Goal: Task Accomplishment & Management: Manage account settings

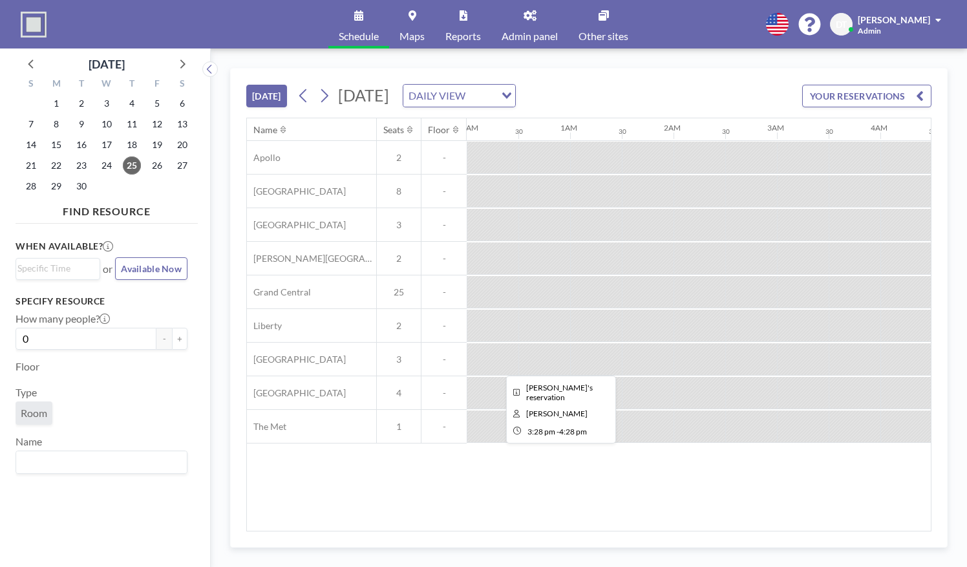
scroll to position [0, 1561]
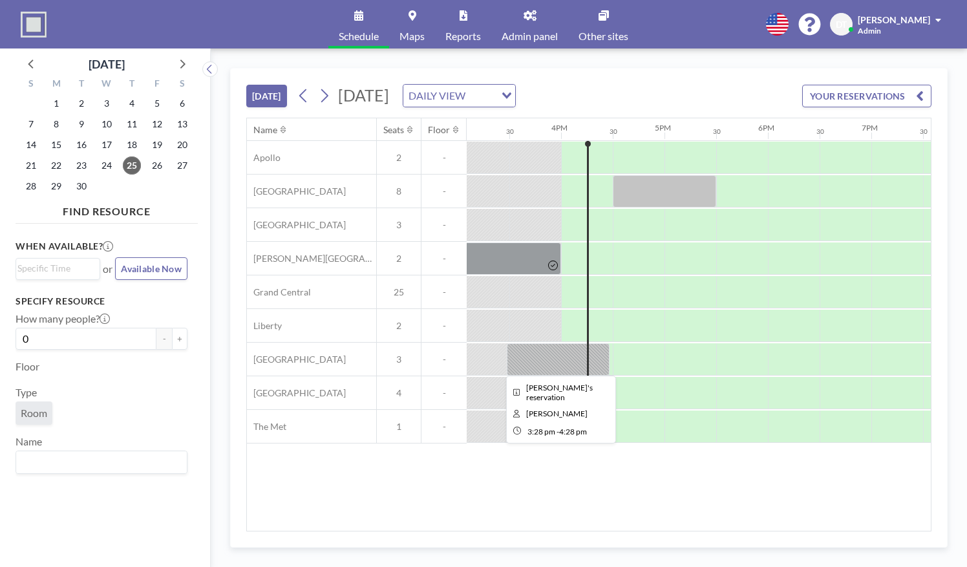
click at [575, 364] on div at bounding box center [558, 359] width 103 height 32
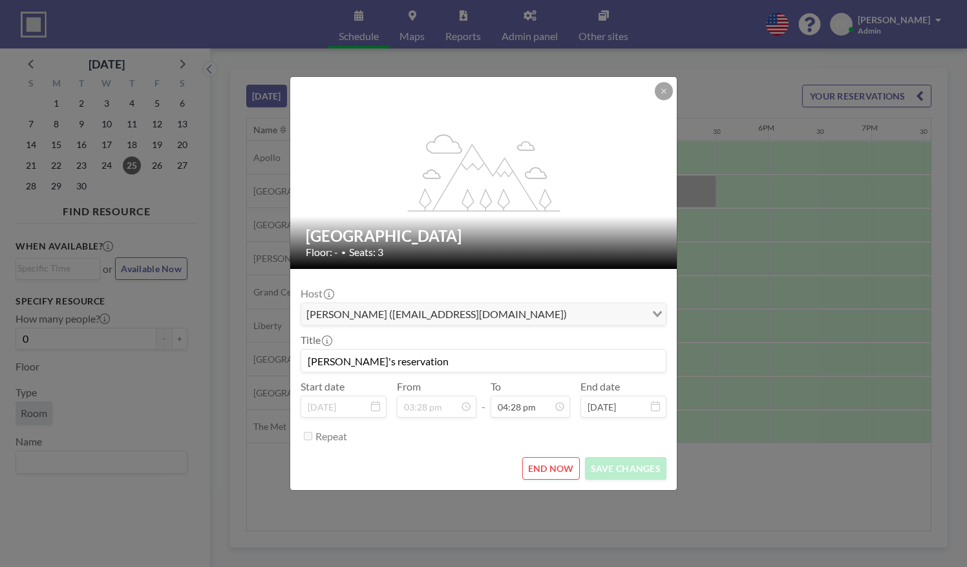
click at [696, 279] on div "flex-grow: 1.2; Penn Station Floor: - • Seats: 3 Host [PERSON_NAME] ([EMAIL_ADD…" at bounding box center [483, 283] width 967 height 567
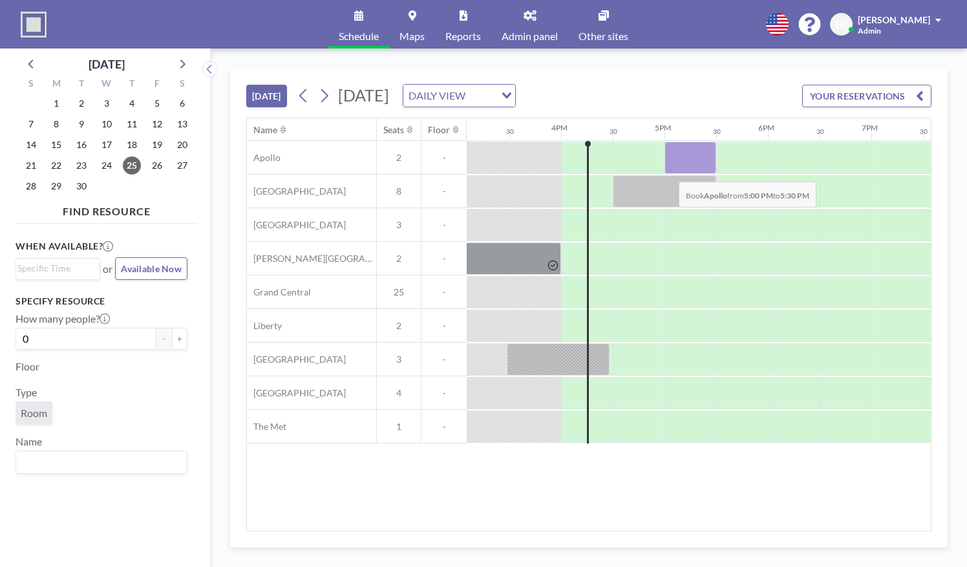
click at [669, 171] on div at bounding box center [691, 158] width 52 height 32
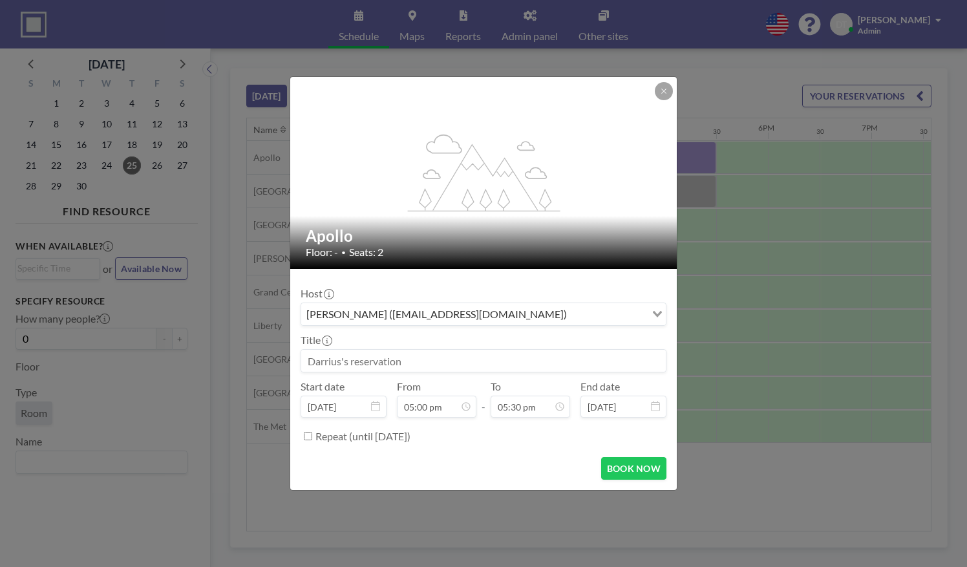
click at [725, 189] on div "flex-grow: 1.2; Apollo Floor: - • Seats: 2 Host [PERSON_NAME] ([EMAIL_ADDRESS][…" at bounding box center [483, 283] width 967 height 567
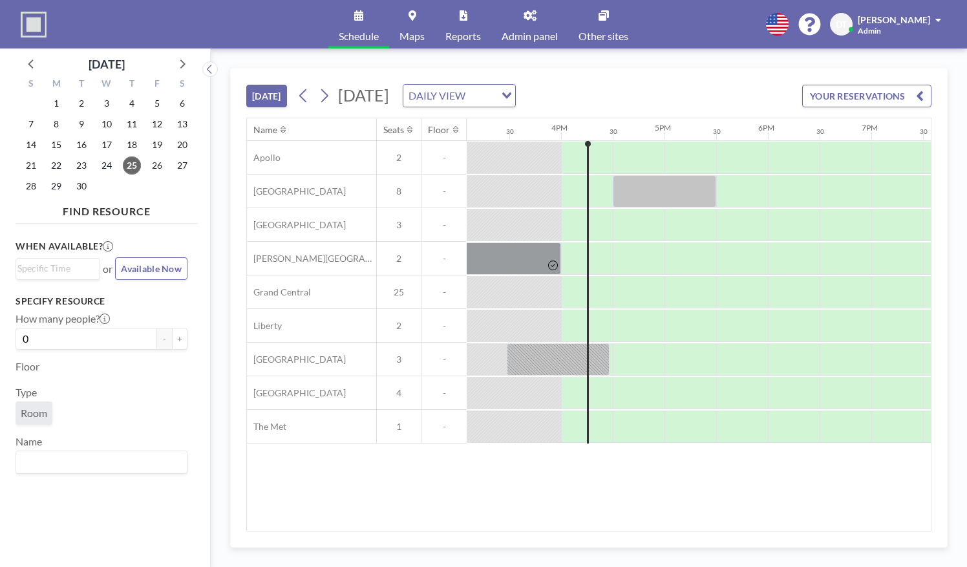
click at [674, 182] on div at bounding box center [664, 191] width 103 height 32
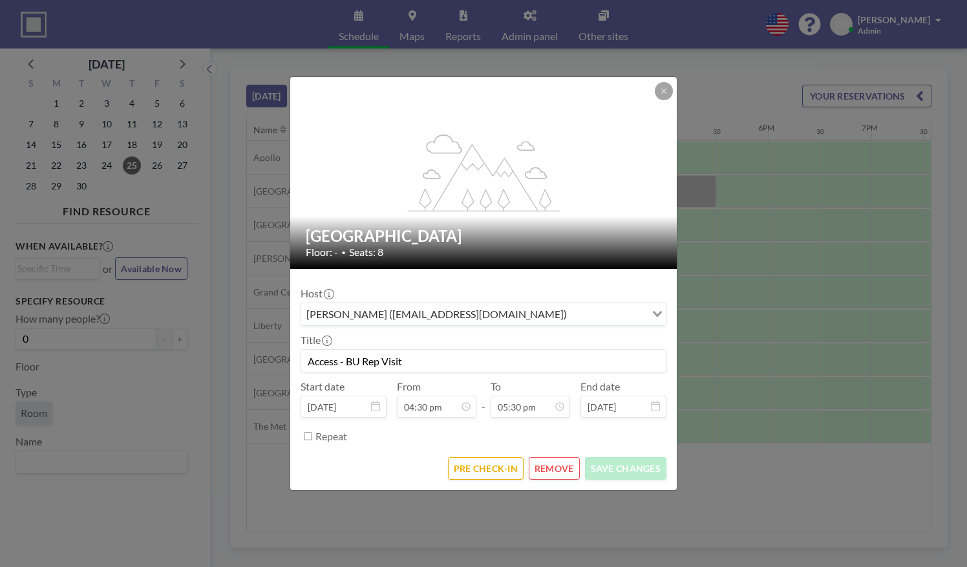
scroll to position [806, 0]
click at [753, 361] on div "flex-grow: 1.2; [GEOGRAPHIC_DATA] Floor: - • Seats: 8 Host [PERSON_NAME] ([EMAI…" at bounding box center [483, 283] width 967 height 567
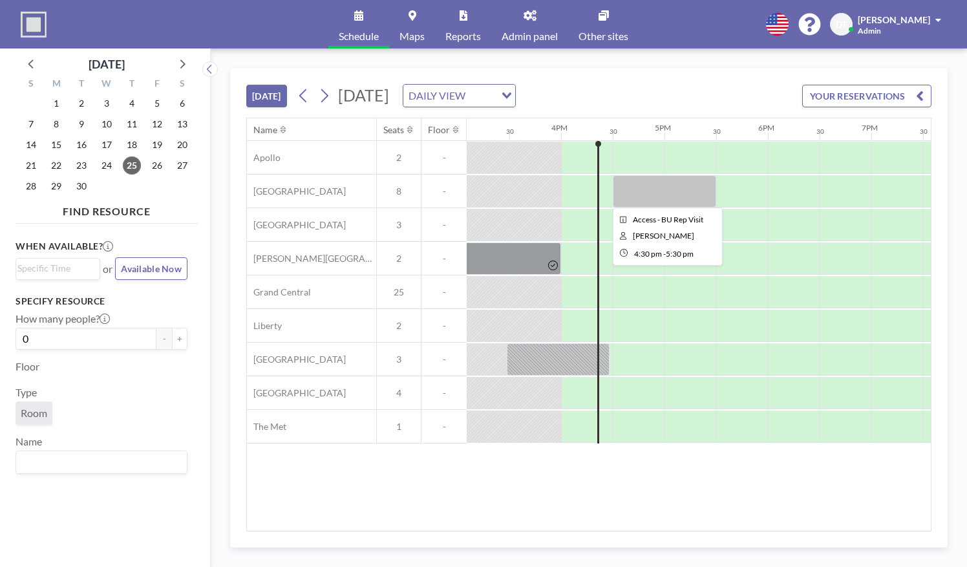
click at [654, 184] on div at bounding box center [664, 191] width 103 height 32
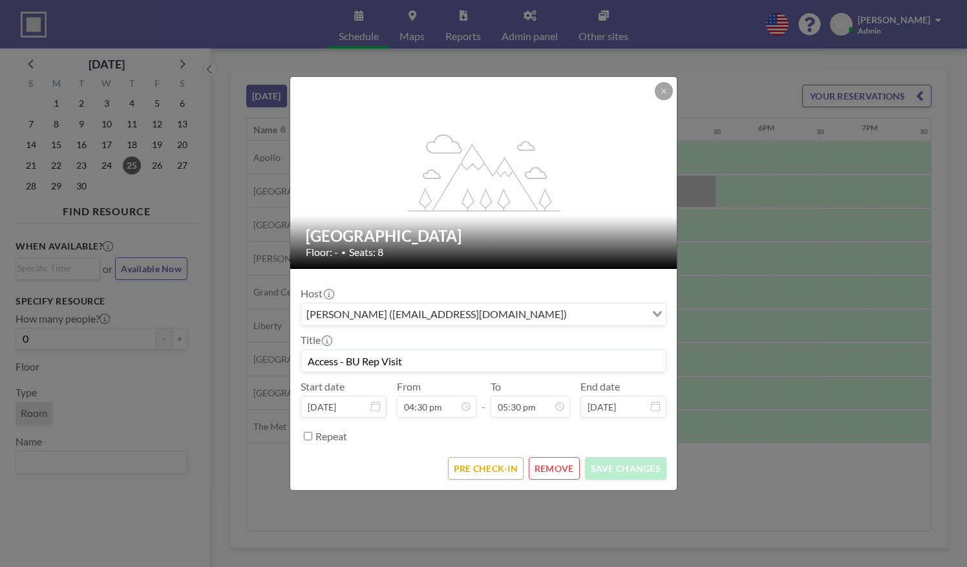
click at [737, 208] on div "flex-grow: 1.2; [GEOGRAPHIC_DATA] Floor: - • Seats: 8 Host [PERSON_NAME] ([EMAI…" at bounding box center [483, 283] width 967 height 567
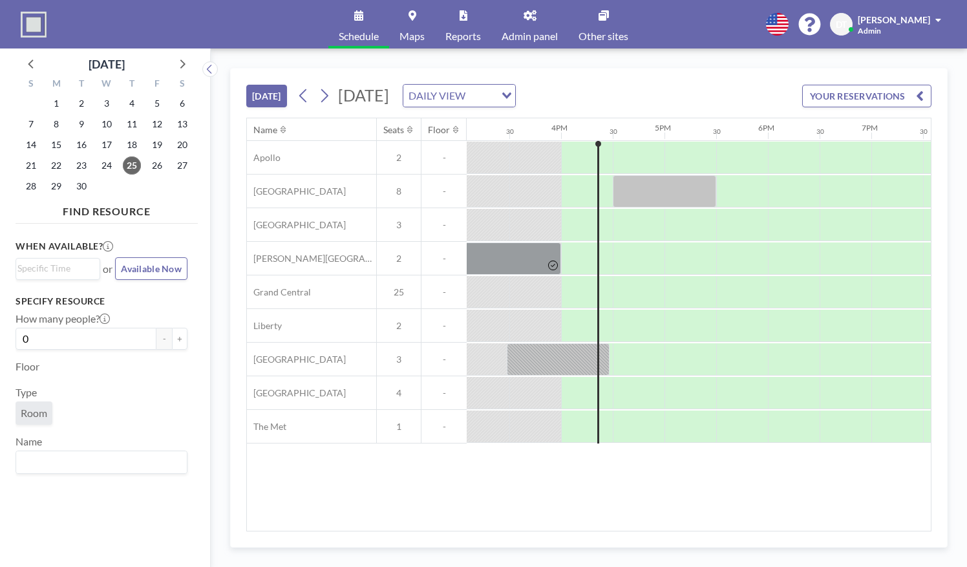
click at [691, 194] on div at bounding box center [664, 191] width 103 height 32
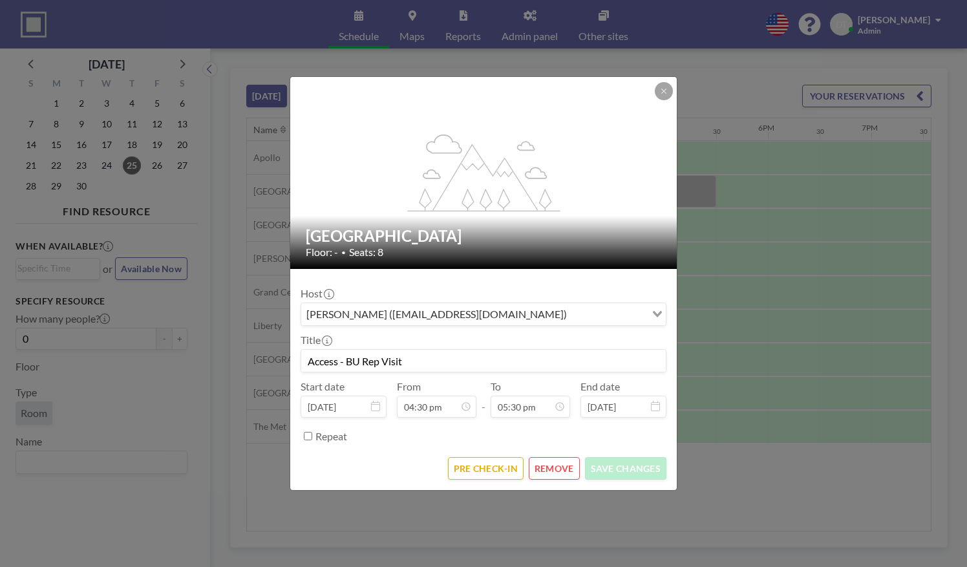
click at [548, 460] on button "REMOVE" at bounding box center [554, 468] width 51 height 23
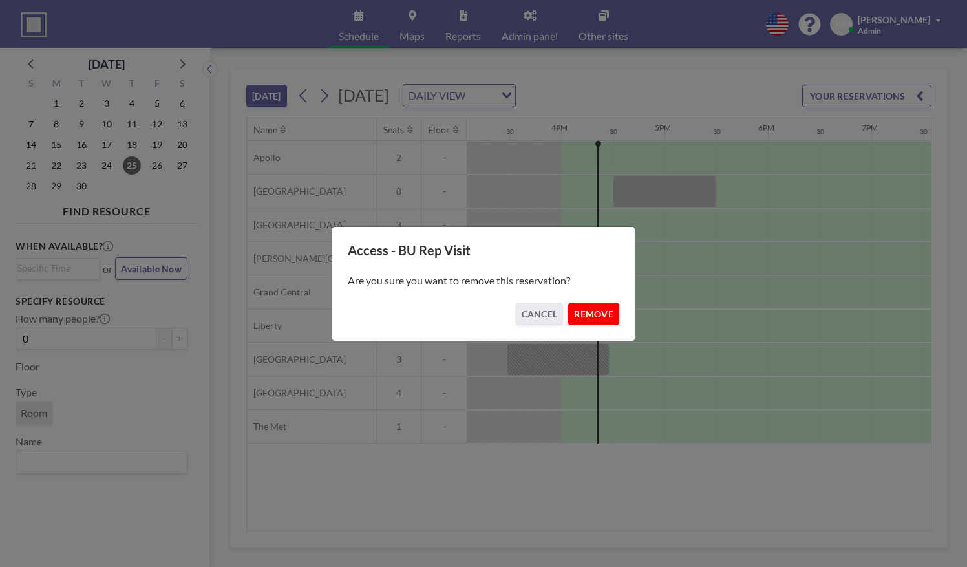
click at [588, 317] on button "REMOVE" at bounding box center [593, 314] width 51 height 23
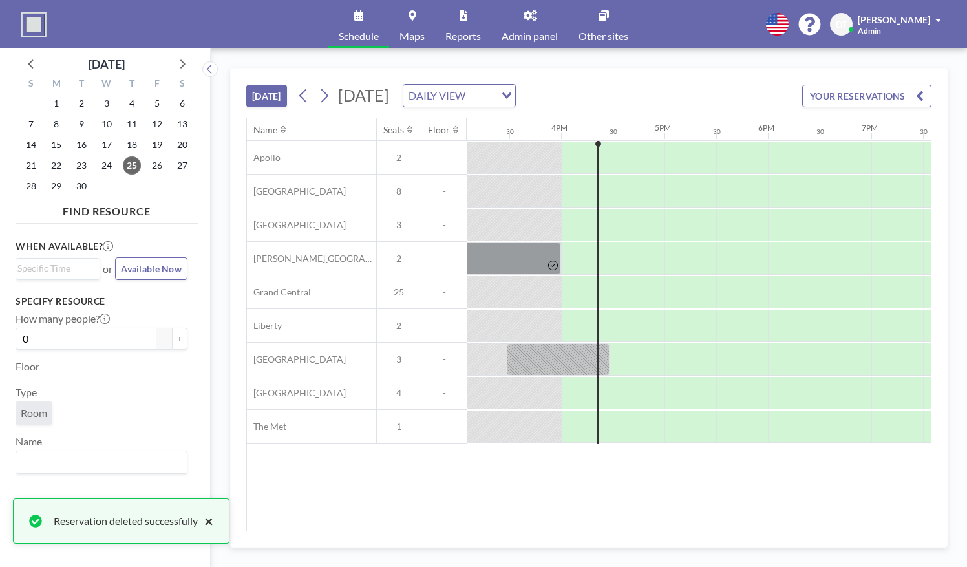
click at [213, 523] on button "×" at bounding box center [206, 521] width 16 height 16
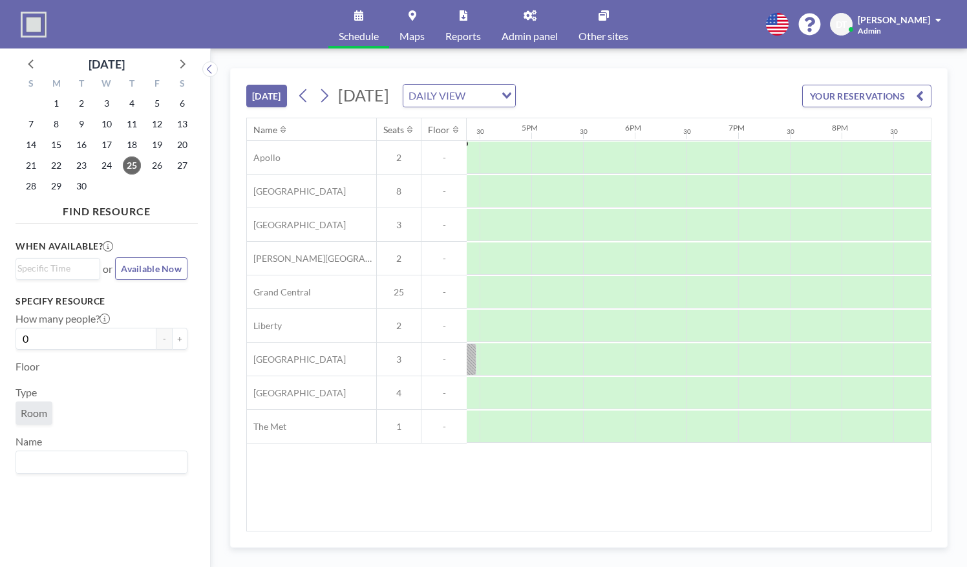
scroll to position [0, 1696]
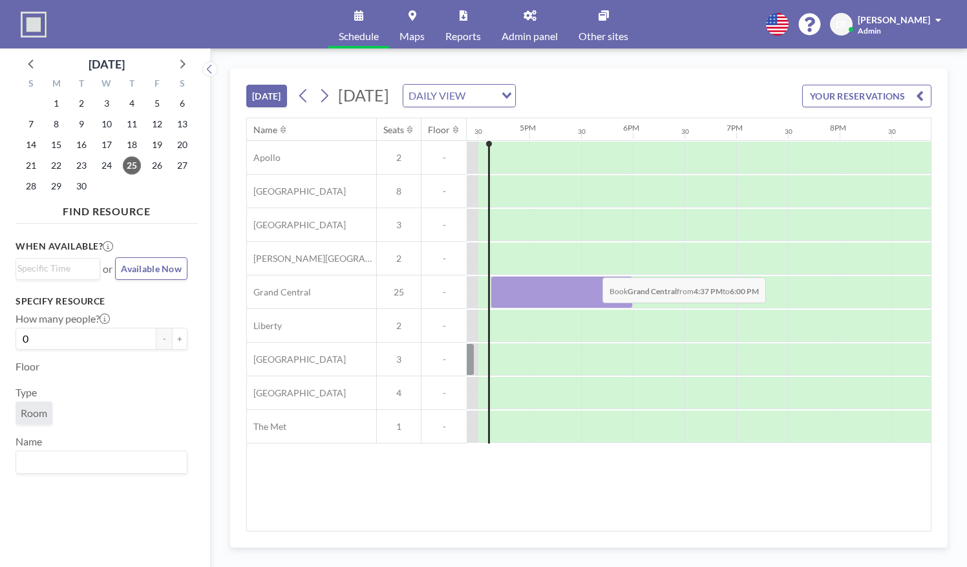
drag, startPoint x: 515, startPoint y: 279, endPoint x: 592, endPoint y: 266, distance: 78.7
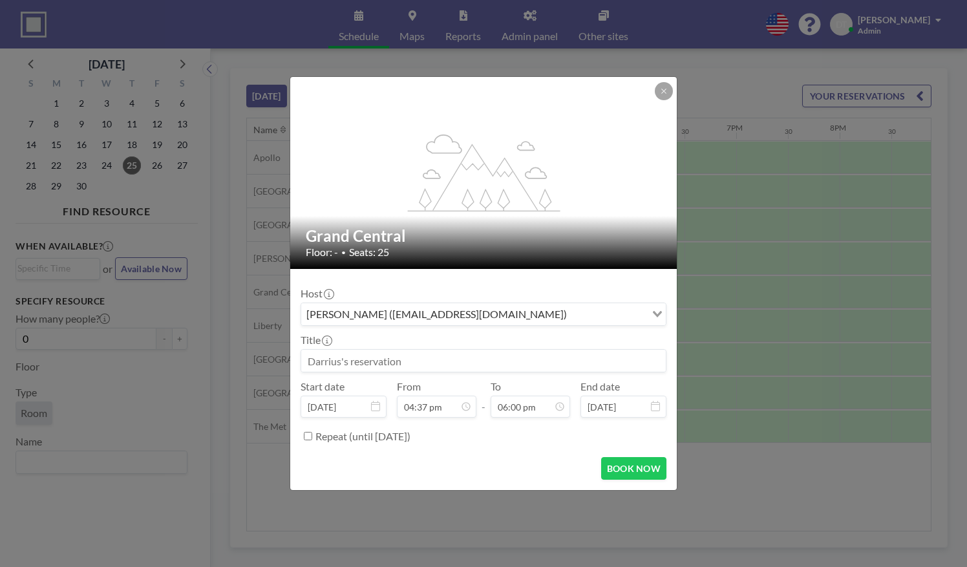
drag, startPoint x: 592, startPoint y: 266, endPoint x: 663, endPoint y: 94, distance: 185.9
click at [663, 94] on icon at bounding box center [664, 91] width 8 height 8
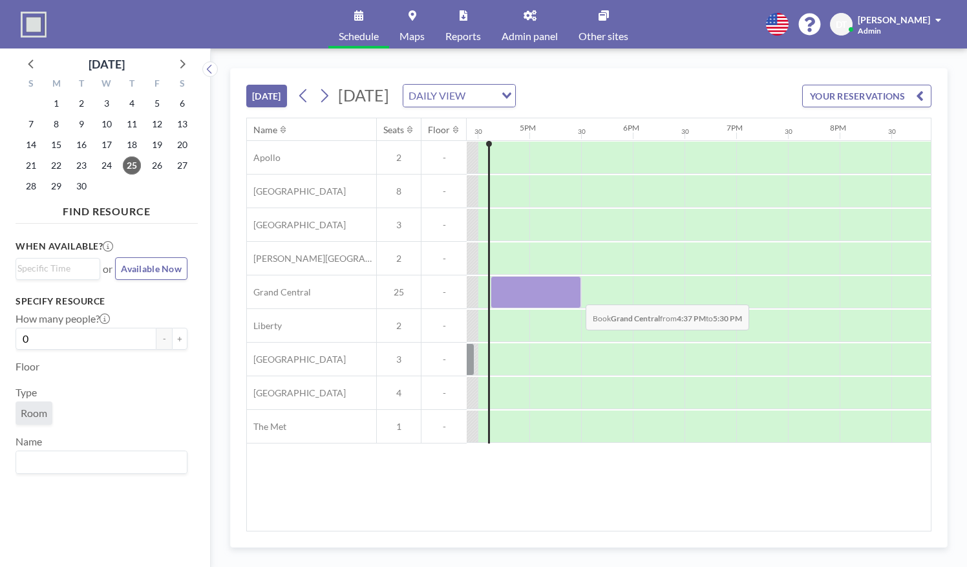
click at [576, 294] on div at bounding box center [536, 292] width 91 height 32
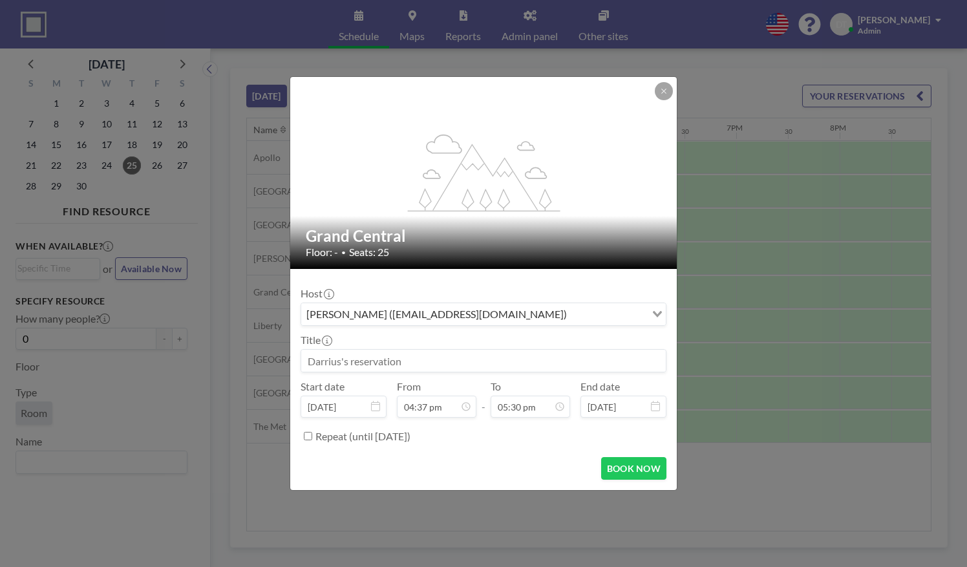
click at [398, 365] on input at bounding box center [483, 361] width 365 height 22
type input "BU Workshop"
click at [627, 465] on button "BOOK NOW" at bounding box center [633, 468] width 65 height 23
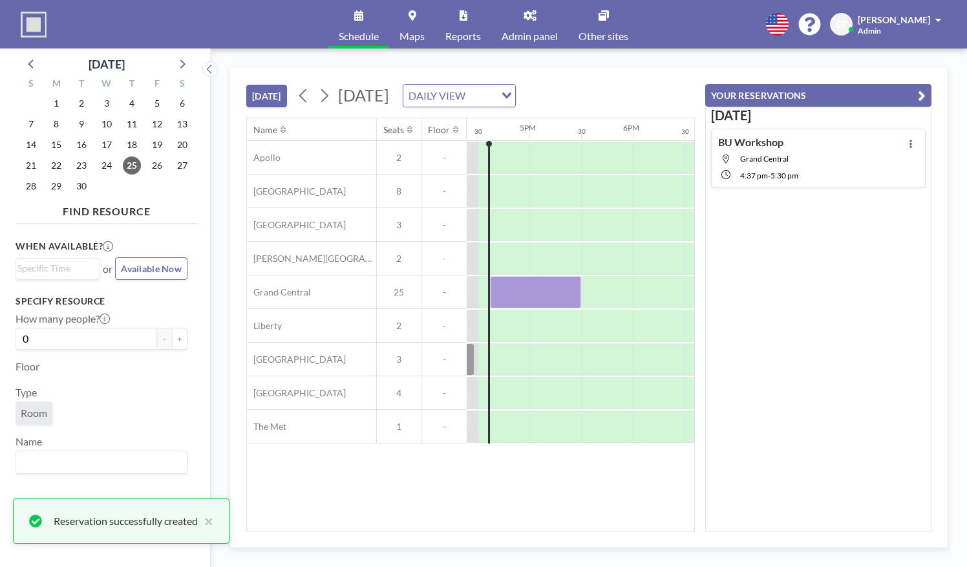
scroll to position [0, 0]
click at [925, 91] on icon "button" at bounding box center [922, 96] width 8 height 16
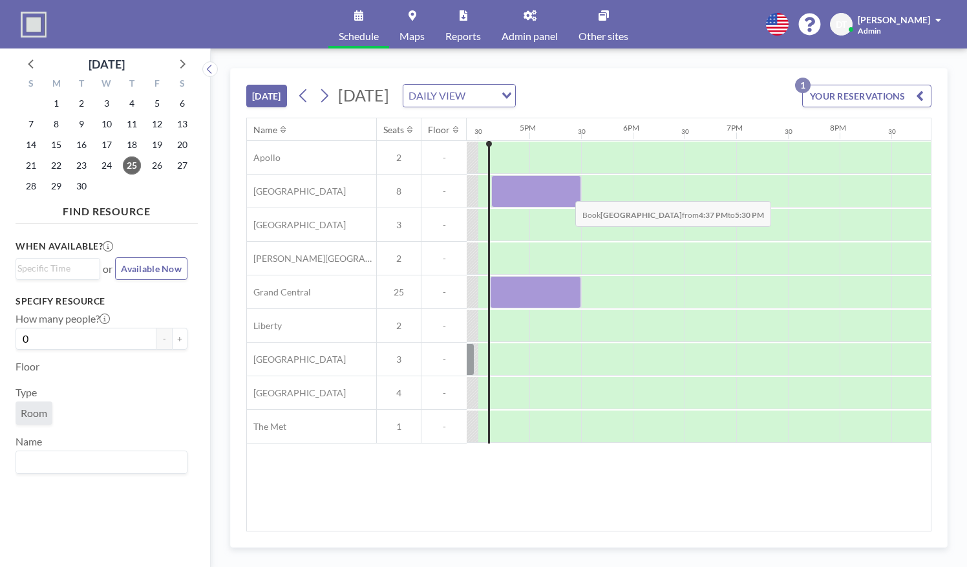
drag, startPoint x: 517, startPoint y: 195, endPoint x: 565, endPoint y: 190, distance: 48.1
click at [565, 190] on div at bounding box center [536, 191] width 90 height 32
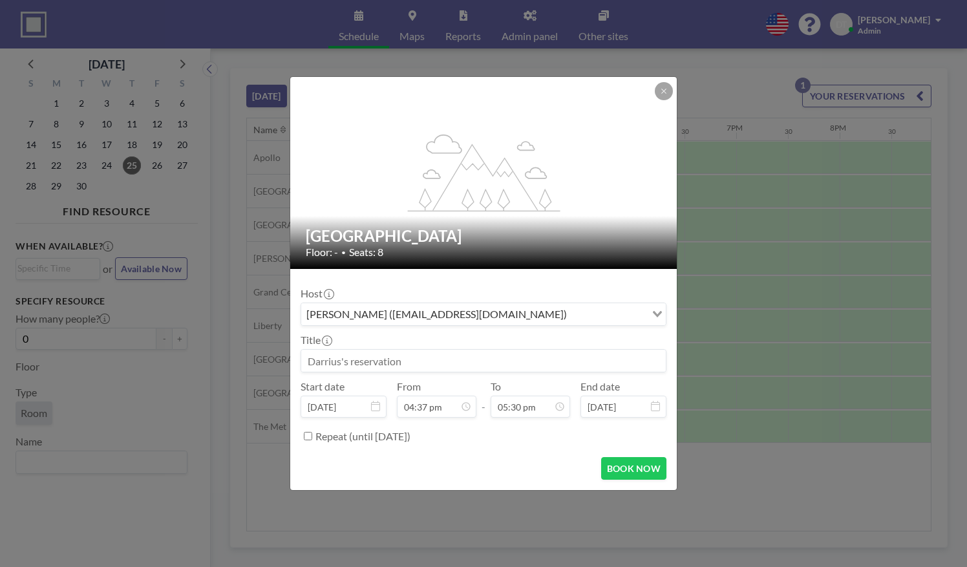
click at [385, 353] on input at bounding box center [483, 361] width 365 height 22
type input "[PERSON_NAME] first meeting workshop"
click at [623, 458] on button "BOOK NOW" at bounding box center [633, 468] width 65 height 23
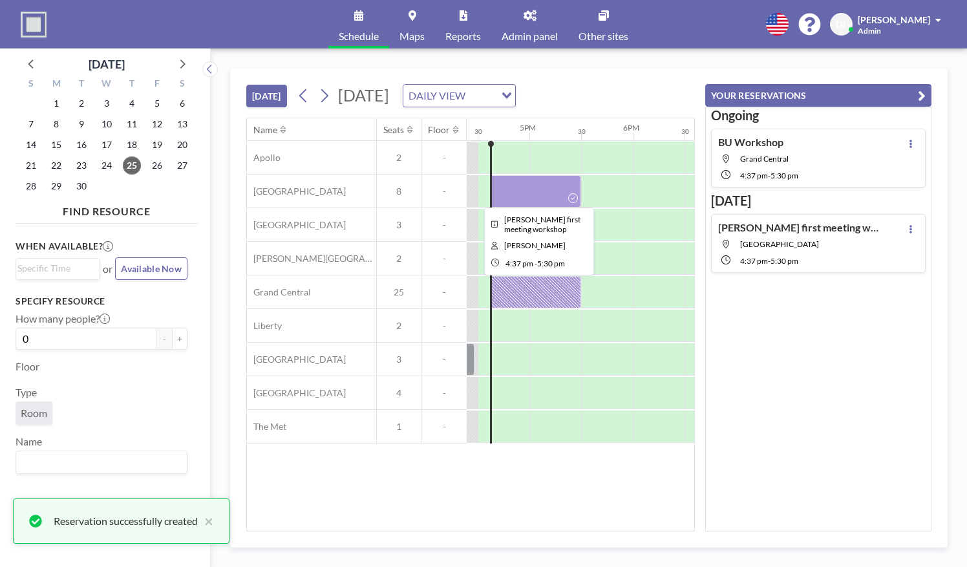
click at [535, 187] on div at bounding box center [535, 191] width 91 height 32
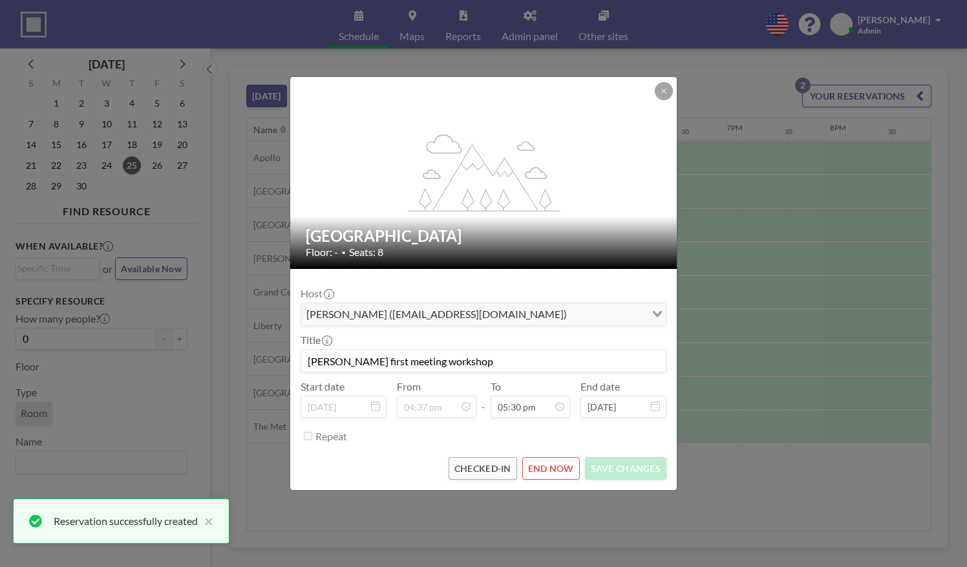
click at [740, 450] on div "flex-grow: 1.2; [GEOGRAPHIC_DATA] Floor: - • Seats: 8 Host [PERSON_NAME] ([EMAI…" at bounding box center [483, 283] width 967 height 567
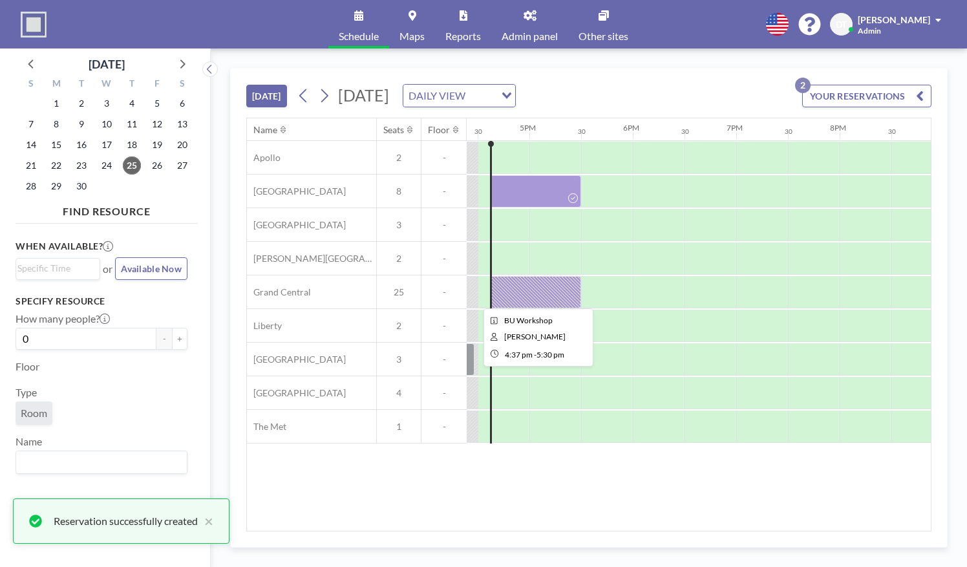
click at [537, 282] on div at bounding box center [535, 292] width 91 height 32
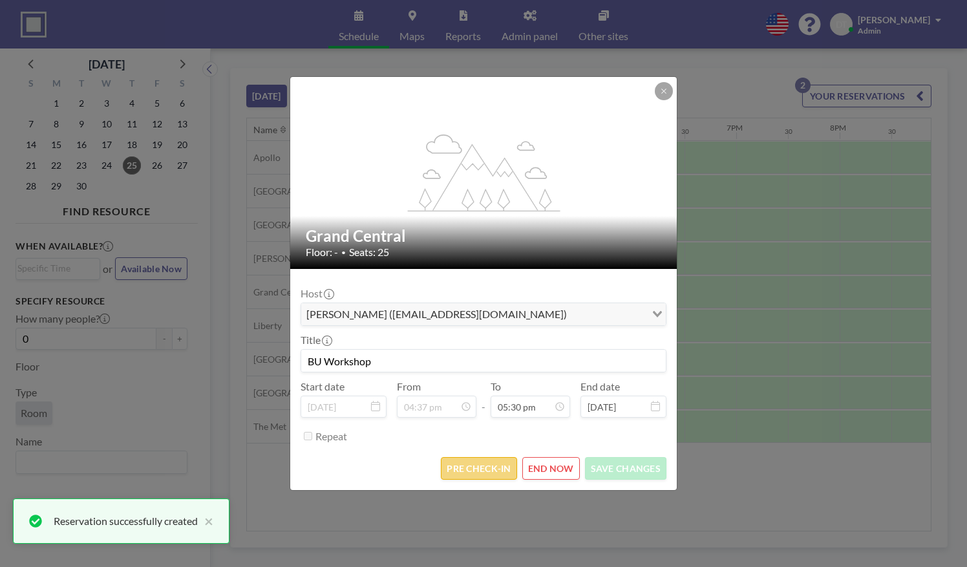
click at [474, 471] on button "PRE CHECK-IN" at bounding box center [479, 468] width 76 height 23
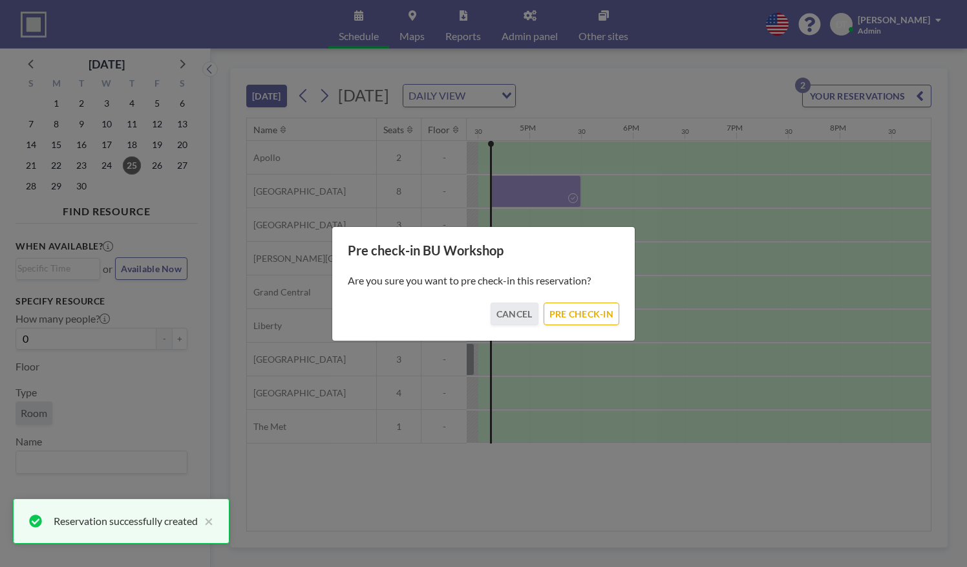
click at [578, 301] on div "Are you sure you want to pre check-in this reservation?" at bounding box center [484, 281] width 272 height 44
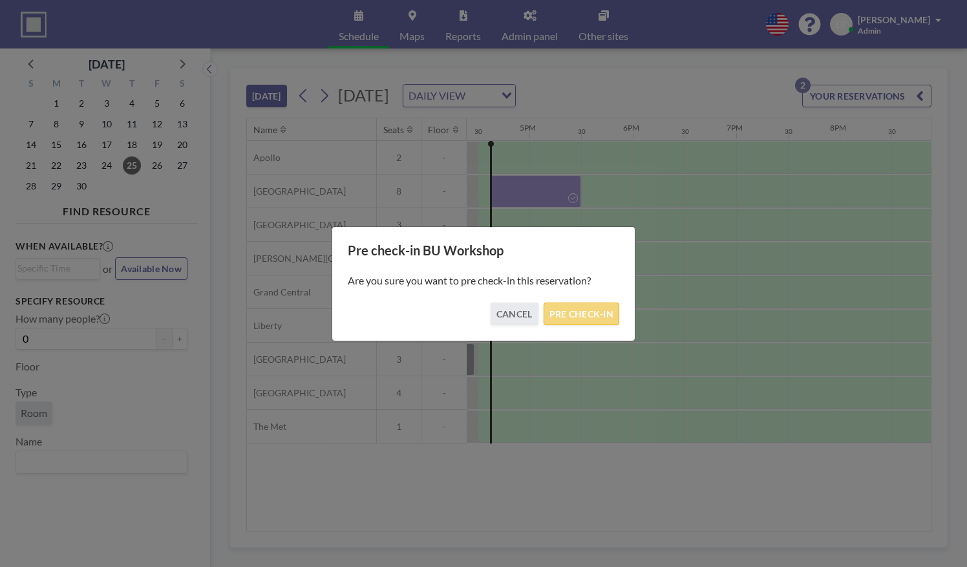
click at [586, 308] on button "PRE CHECK-IN" at bounding box center [582, 314] width 76 height 23
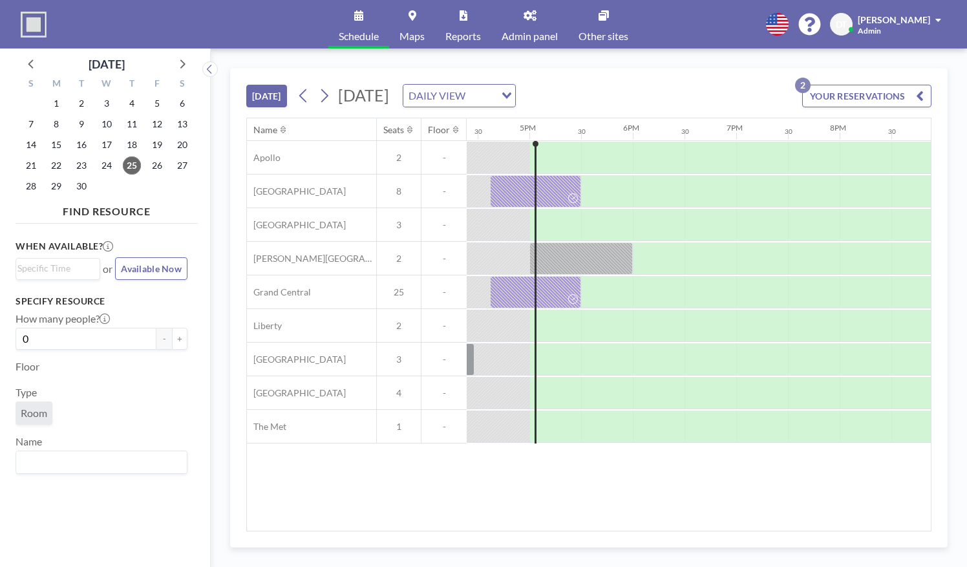
click at [575, 268] on div at bounding box center [581, 259] width 103 height 32
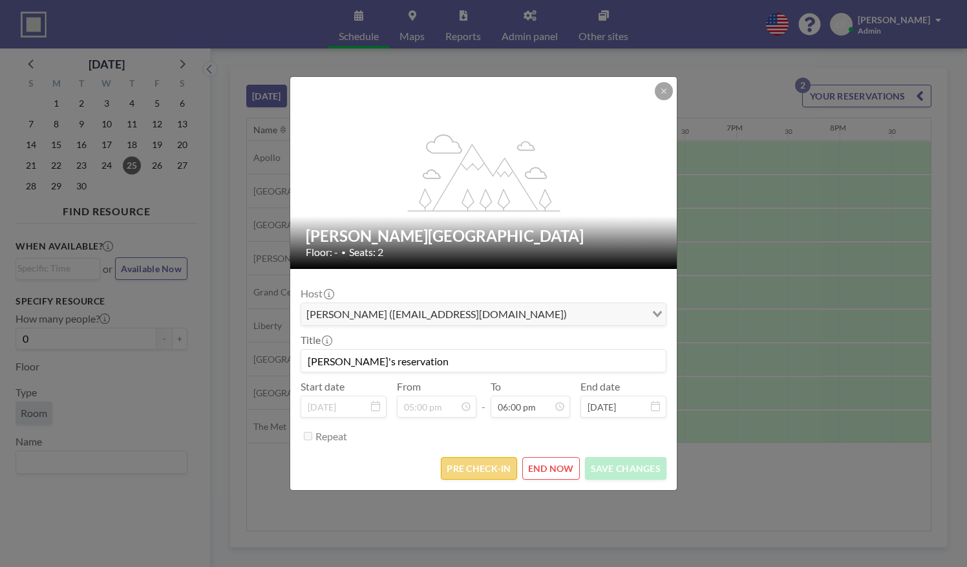
click at [468, 475] on button "PRE CHECK-IN" at bounding box center [479, 468] width 76 height 23
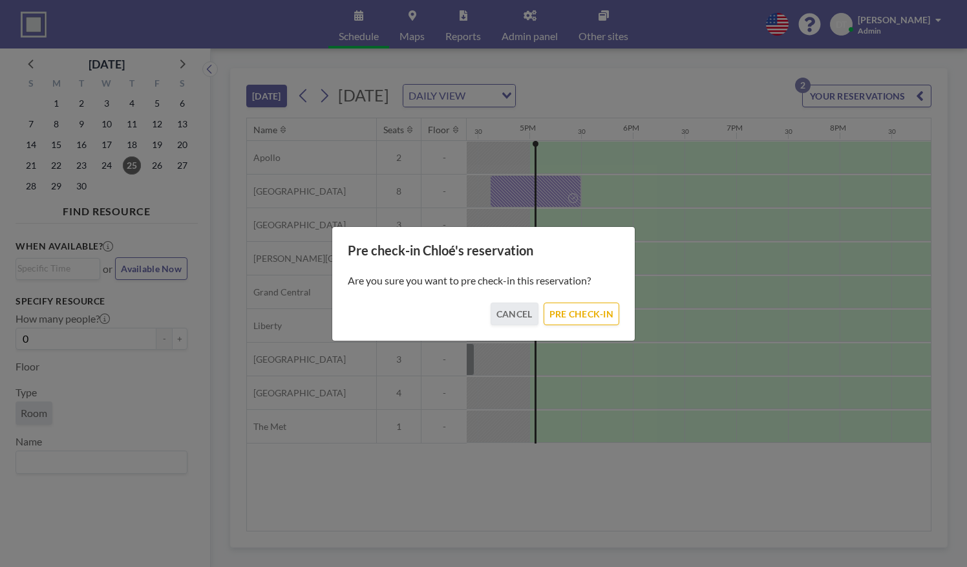
click at [590, 309] on button "PRE CHECK-IN" at bounding box center [582, 314] width 76 height 23
